Goal: Navigation & Orientation: Find specific page/section

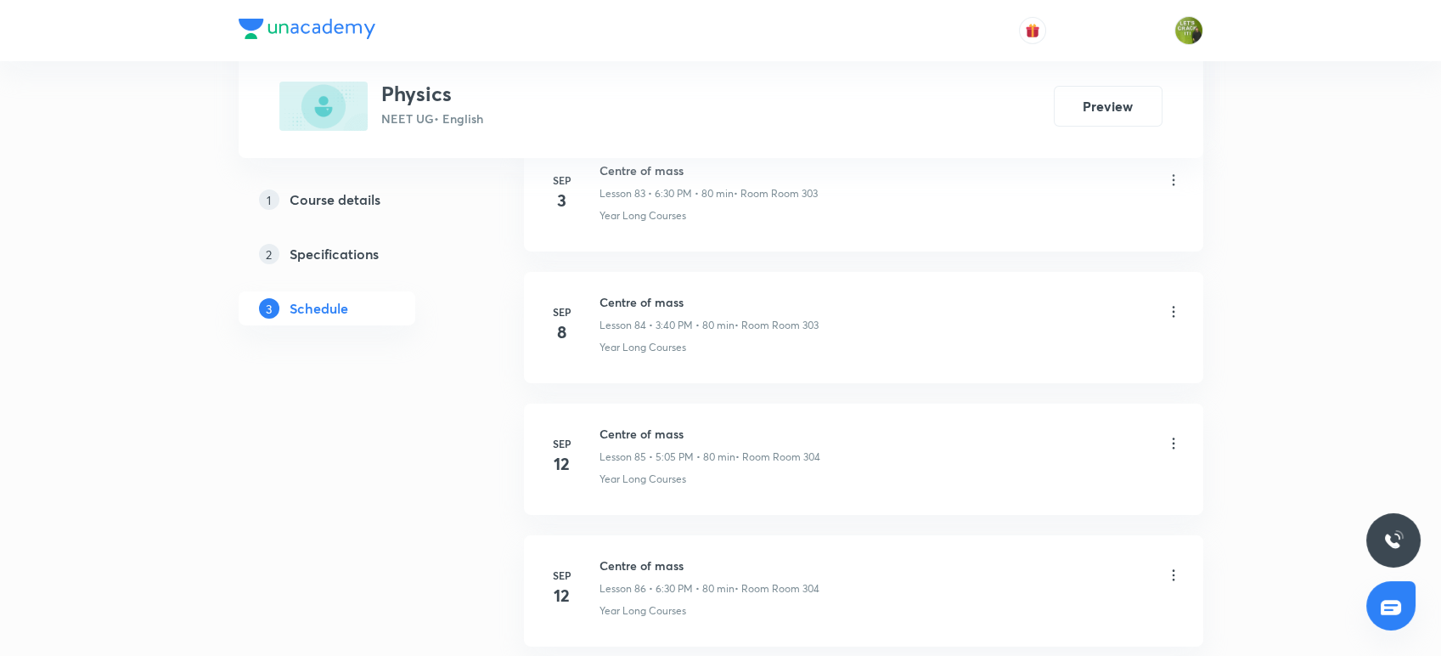
scroll to position [11735, 0]
click at [815, 358] on li "Sep 3 Centre of mass Lesson 83 • 6:30 PM • 80 min • Room Room 303 Year Long Cou…" at bounding box center [863, 335] width 679 height 111
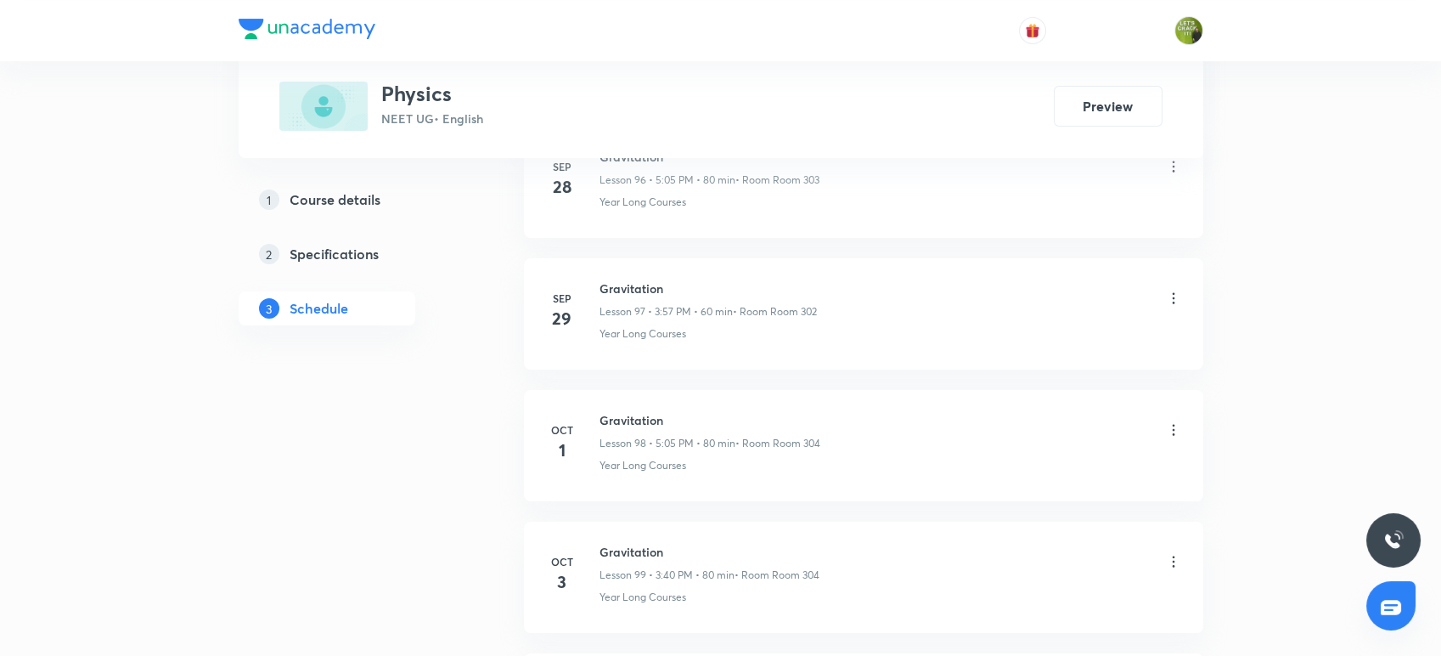
scroll to position [13848, 0]
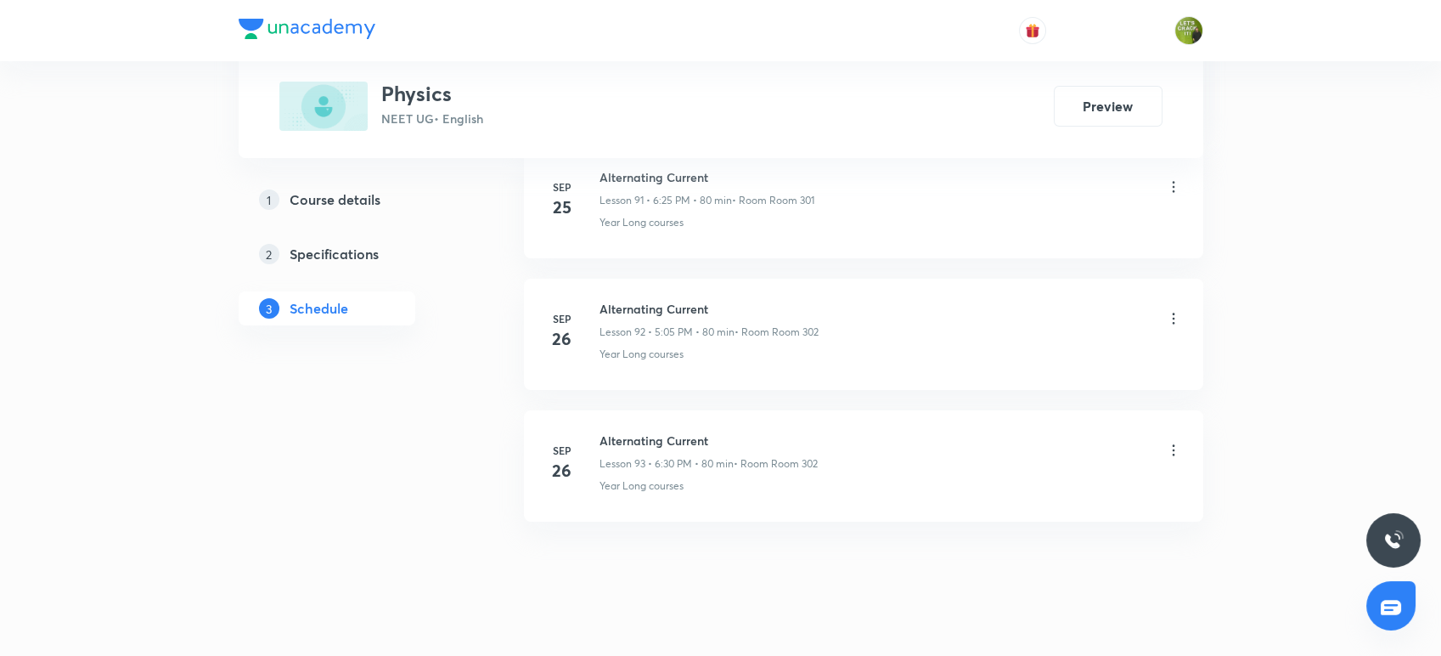
scroll to position [12929, 0]
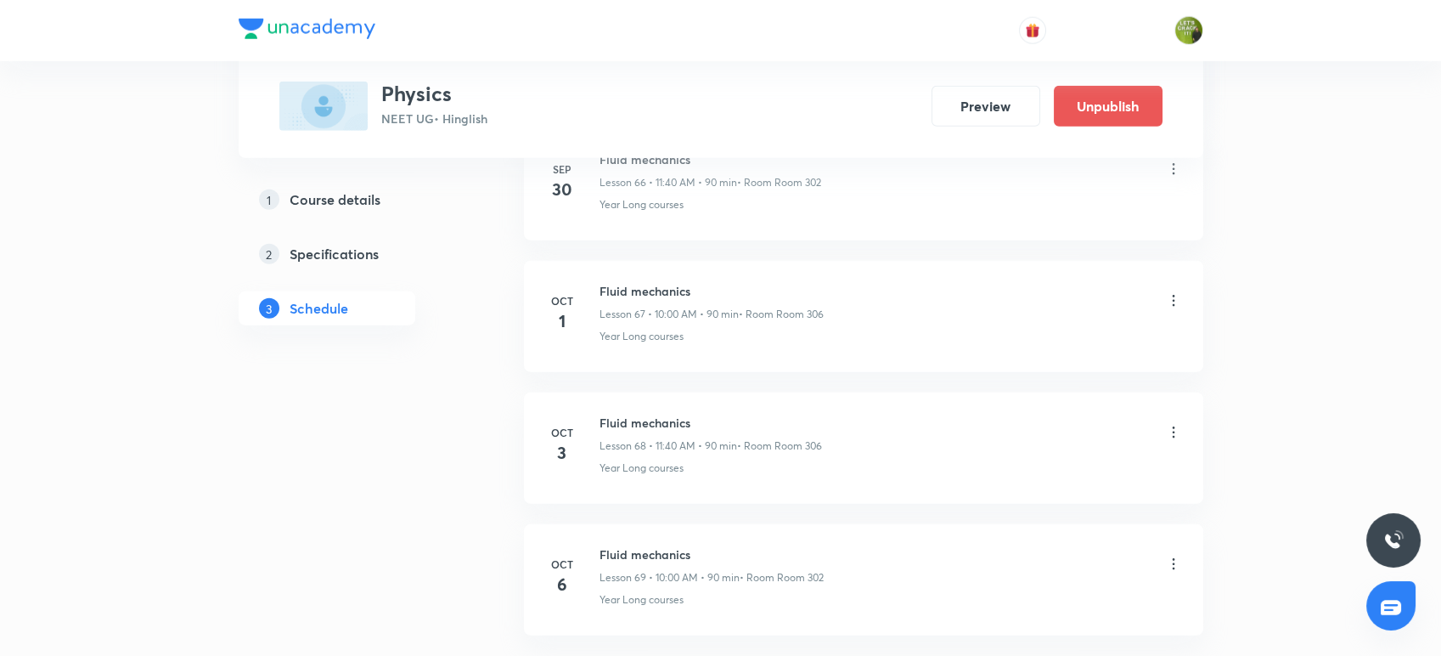
scroll to position [9774, 0]
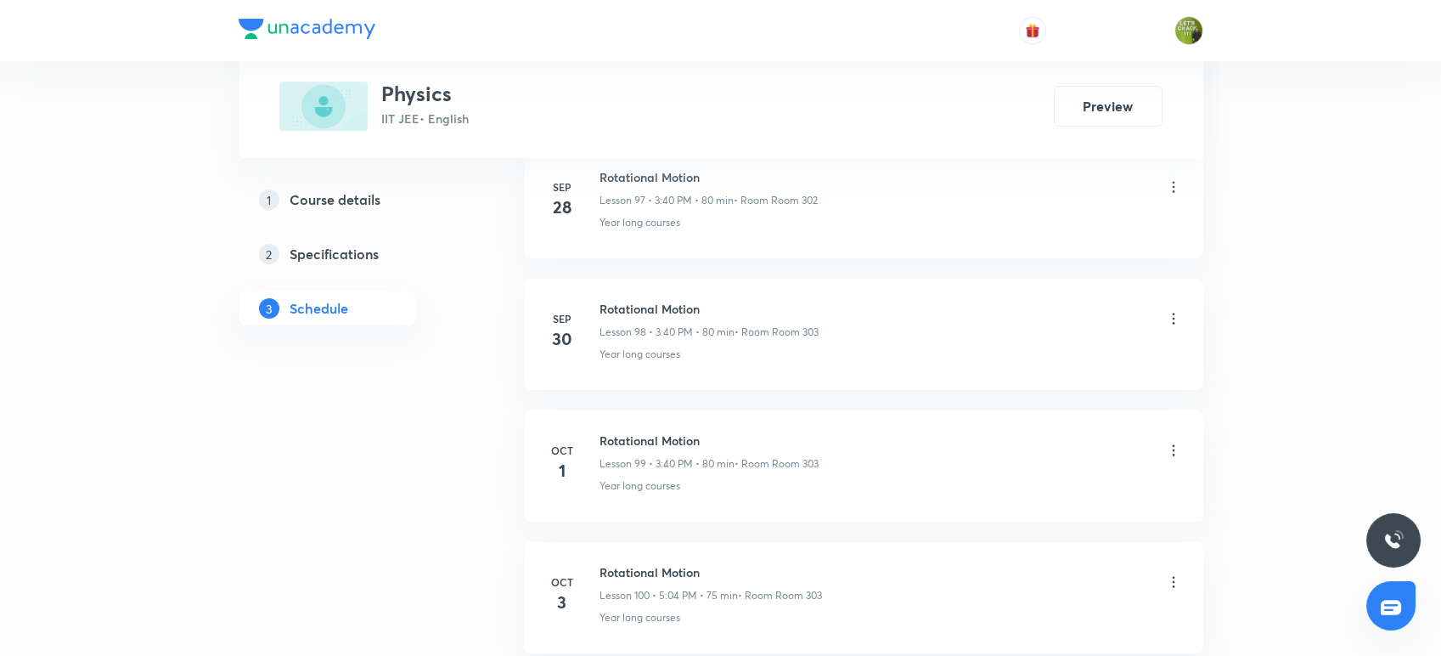
scroll to position [13848, 0]
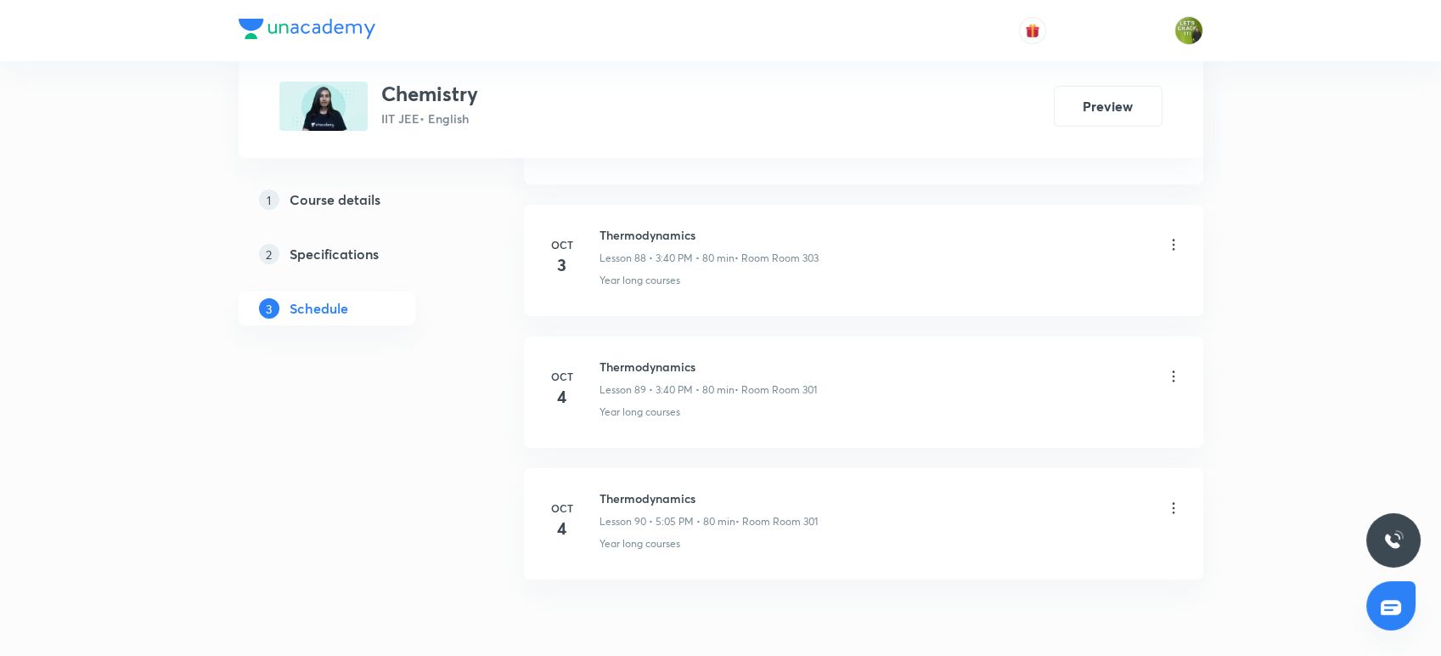
scroll to position [12470, 0]
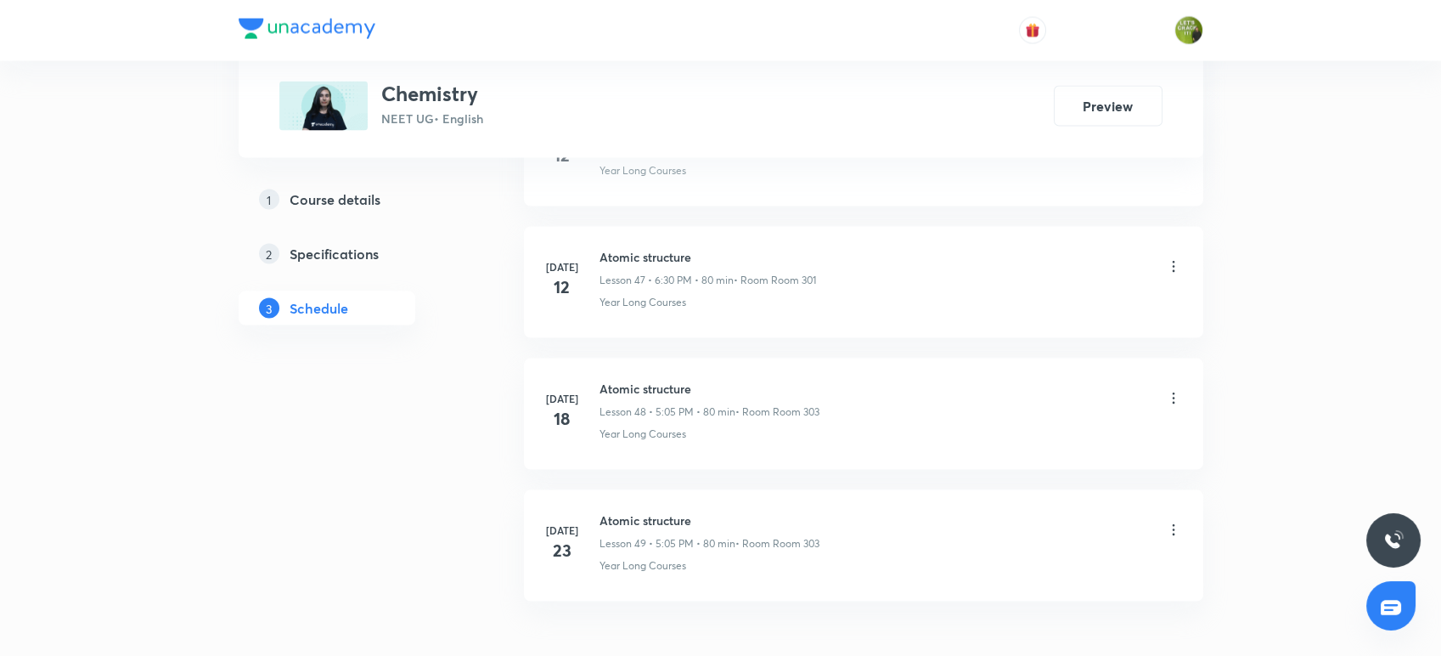
scroll to position [7144, 0]
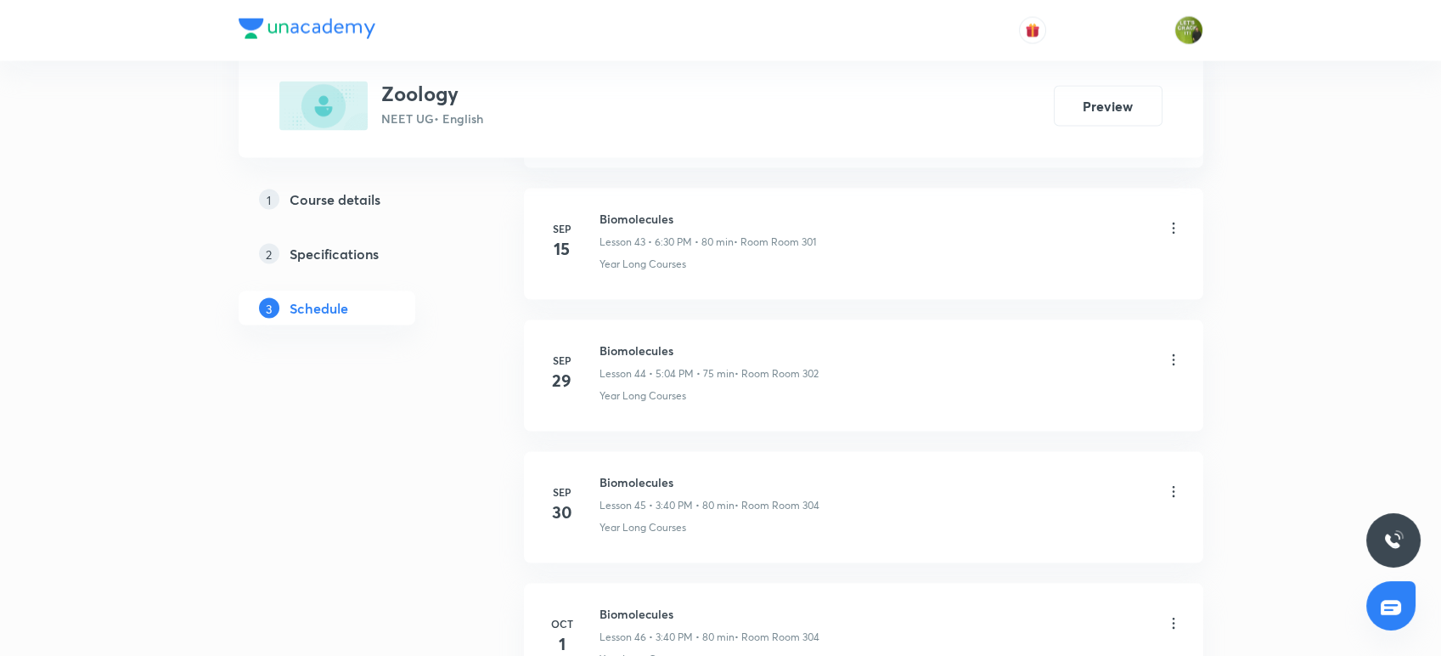
scroll to position [6750, 0]
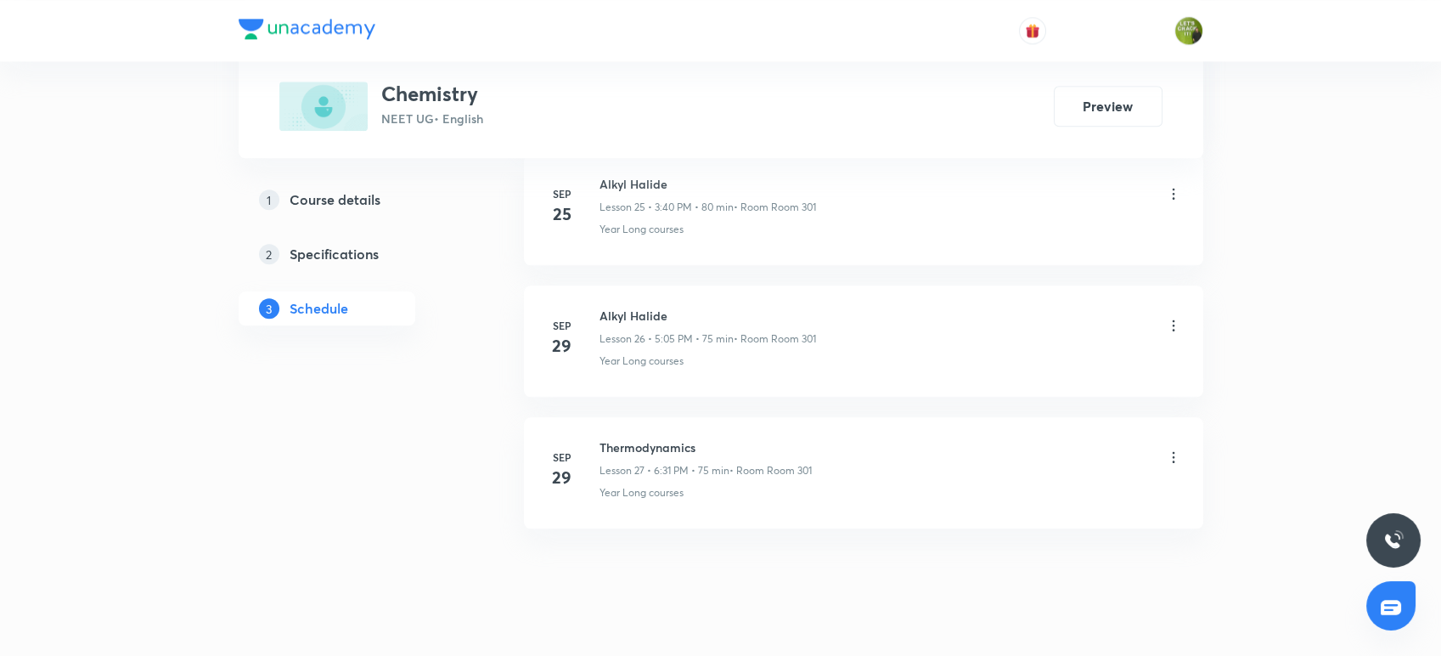
scroll to position [4253, 0]
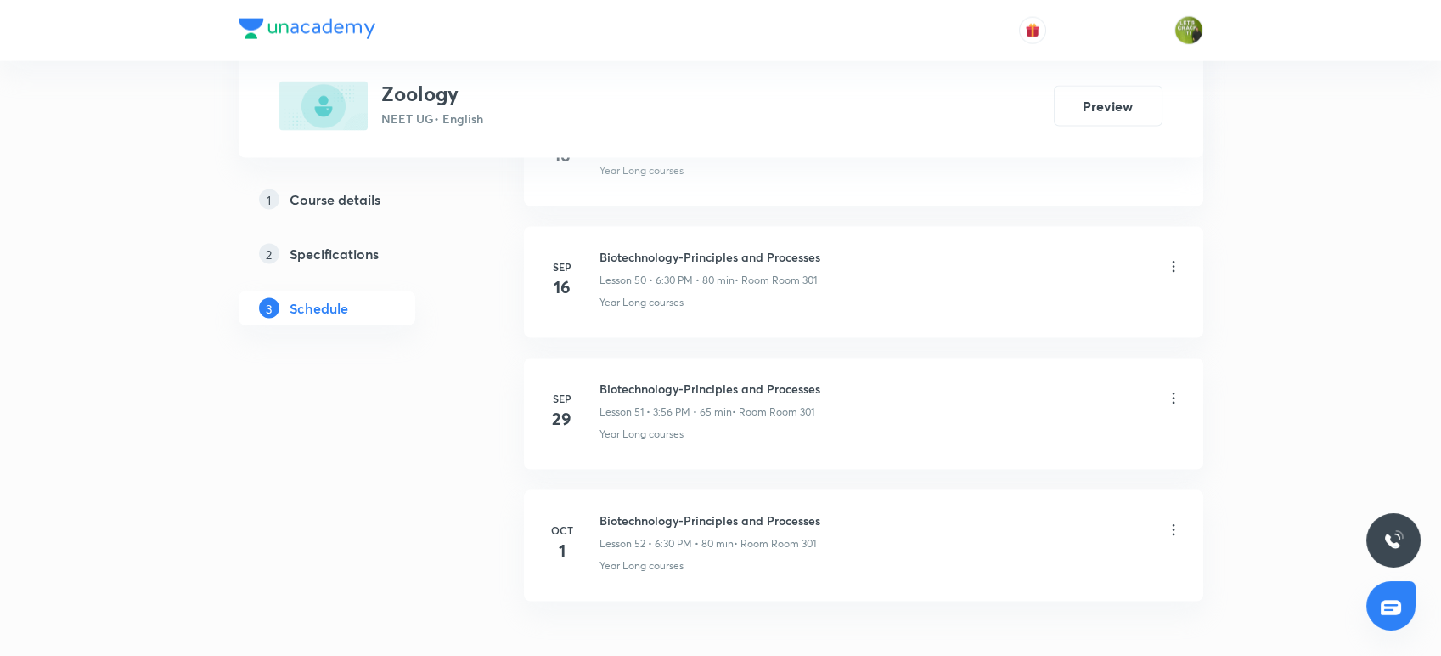
scroll to position [7539, 0]
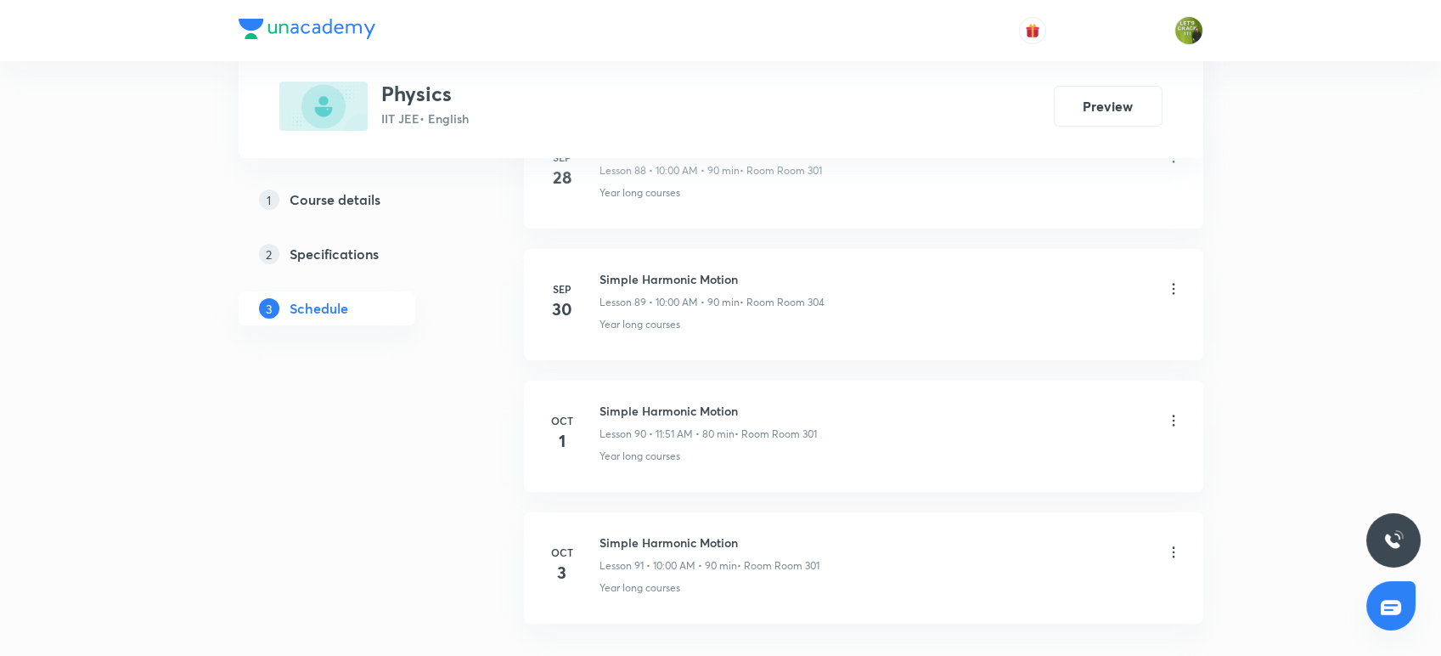
scroll to position [12665, 0]
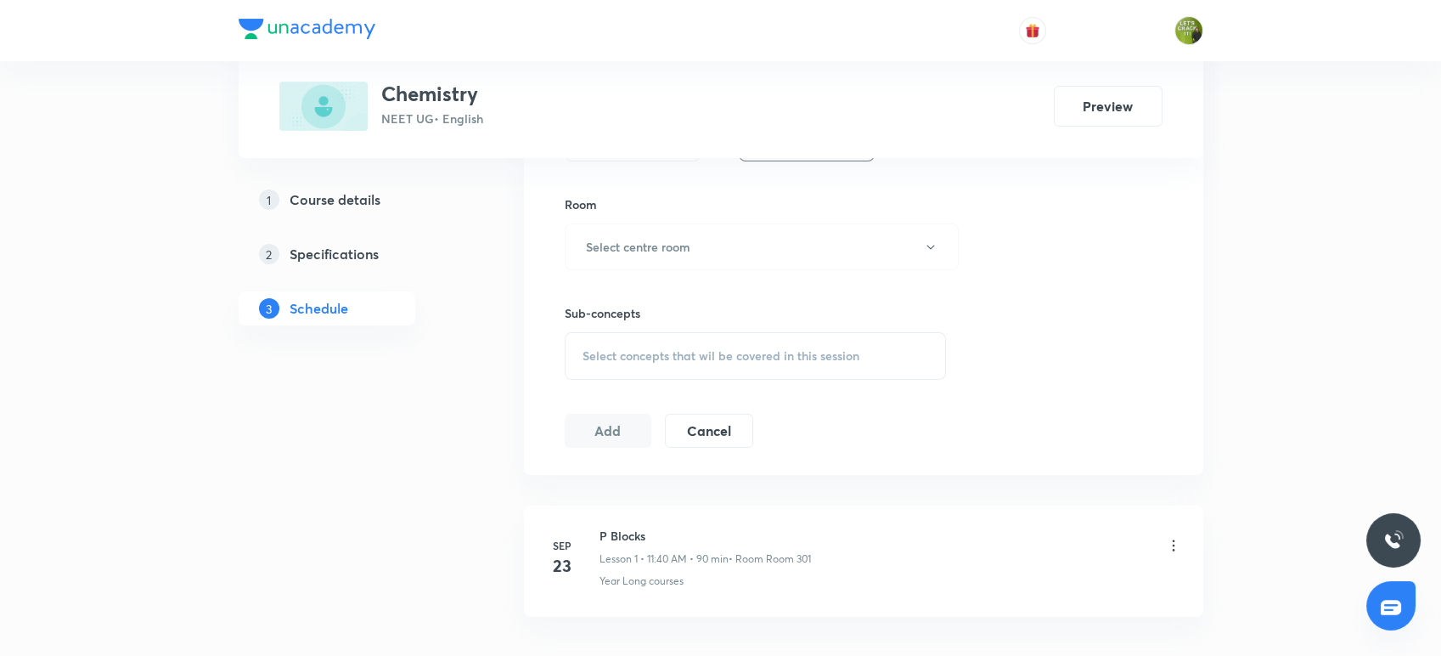
scroll to position [836, 0]
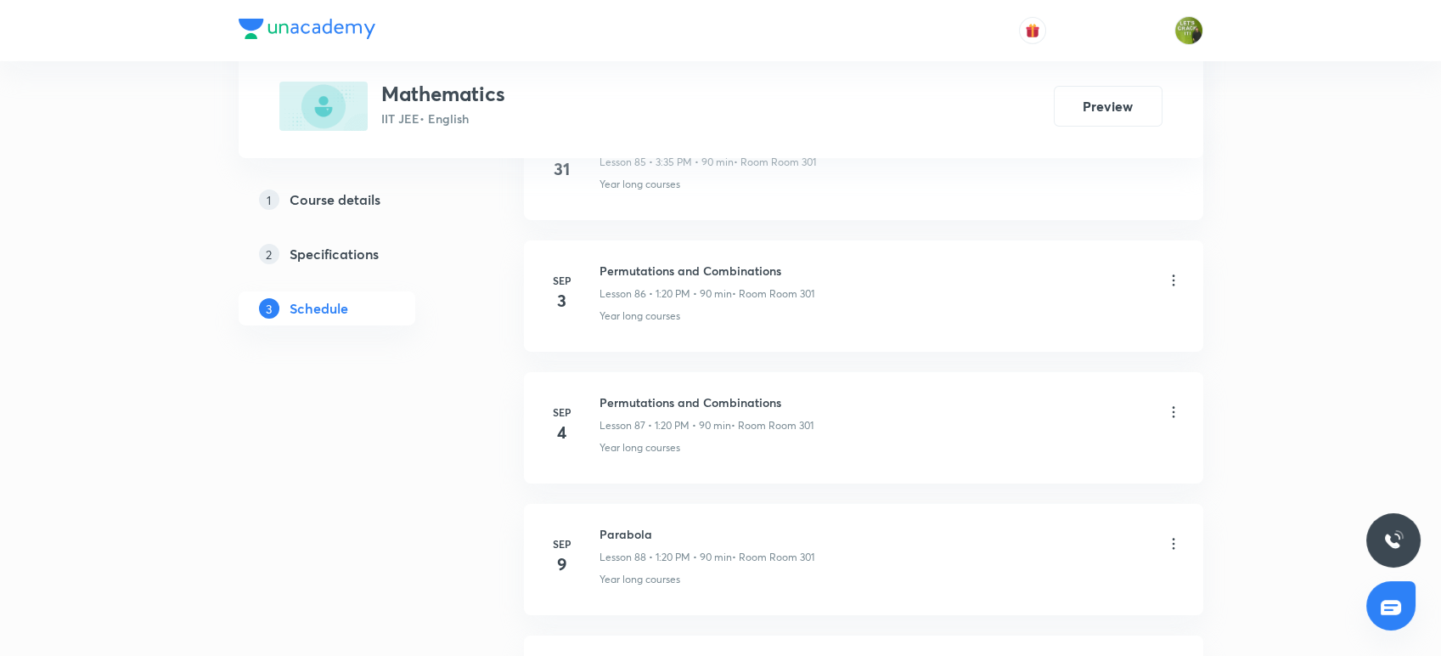
scroll to position [12114, 0]
